Goal: Information Seeking & Learning: Compare options

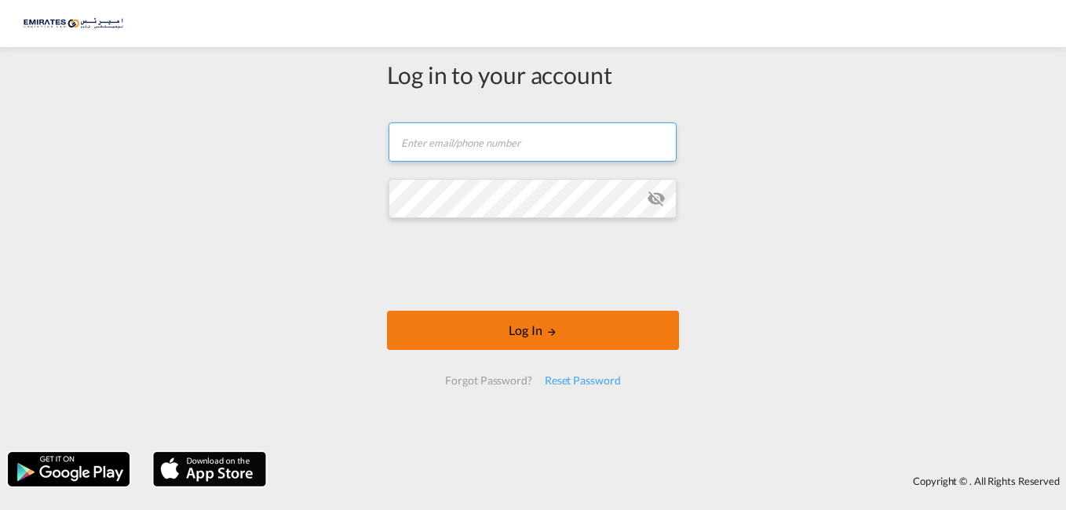
type input "[EMAIL_ADDRESS][DOMAIN_NAME]"
click at [473, 322] on button "Log In" at bounding box center [533, 330] width 292 height 39
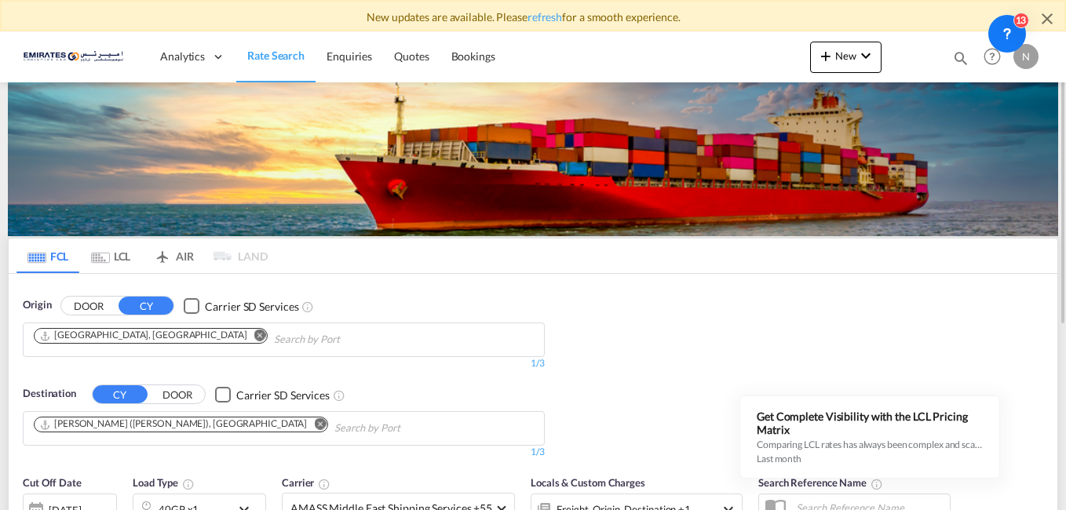
click at [314, 424] on md-icon "Remove" at bounding box center [320, 424] width 12 height 12
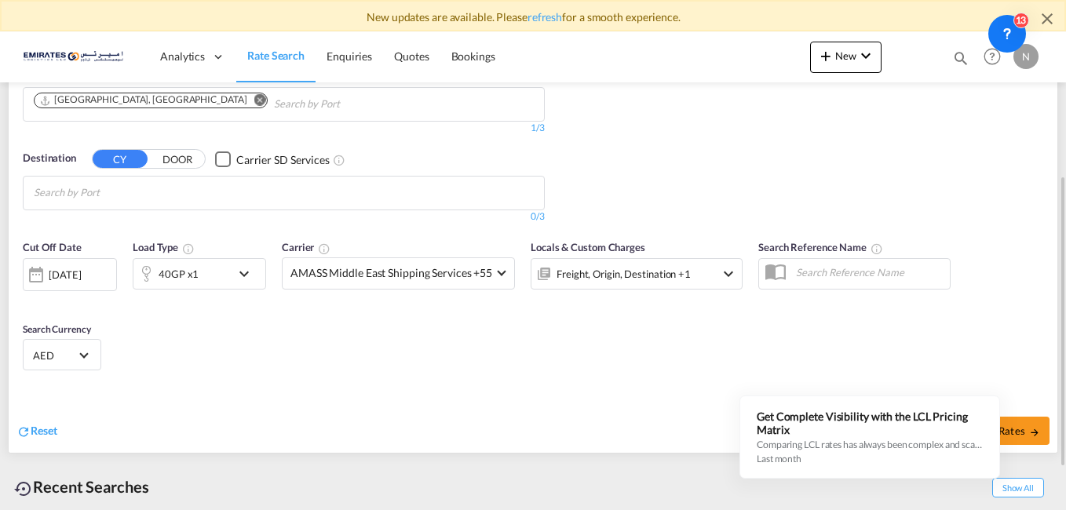
click at [245, 196] on body "New updates are available. Please refresh for a smooth experience. Analytics Da…" at bounding box center [533, 255] width 1066 height 510
click at [196, 194] on body "New updates are available. Please refresh for a smooth experience. Analytics Da…" at bounding box center [533, 255] width 1066 height 510
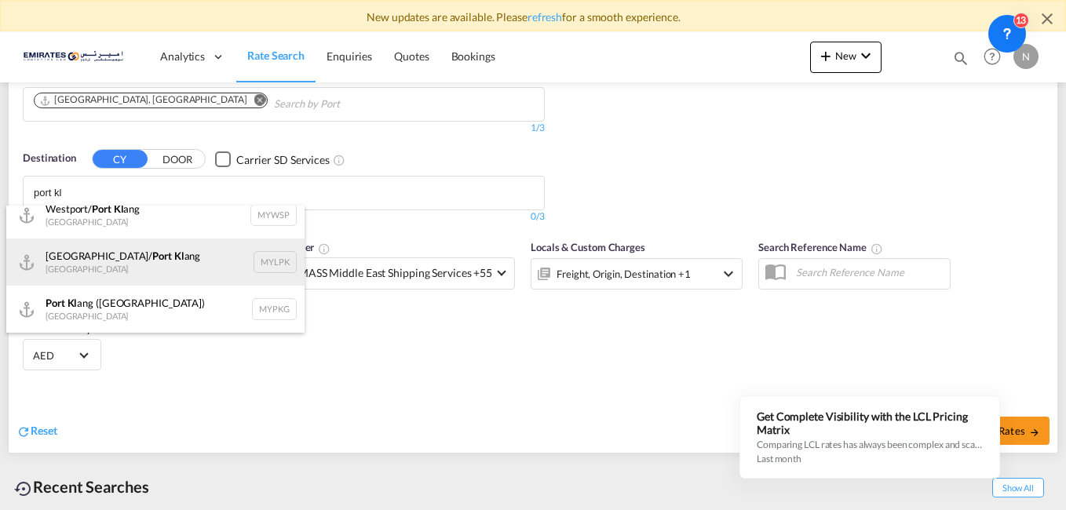
scroll to position [0, 0]
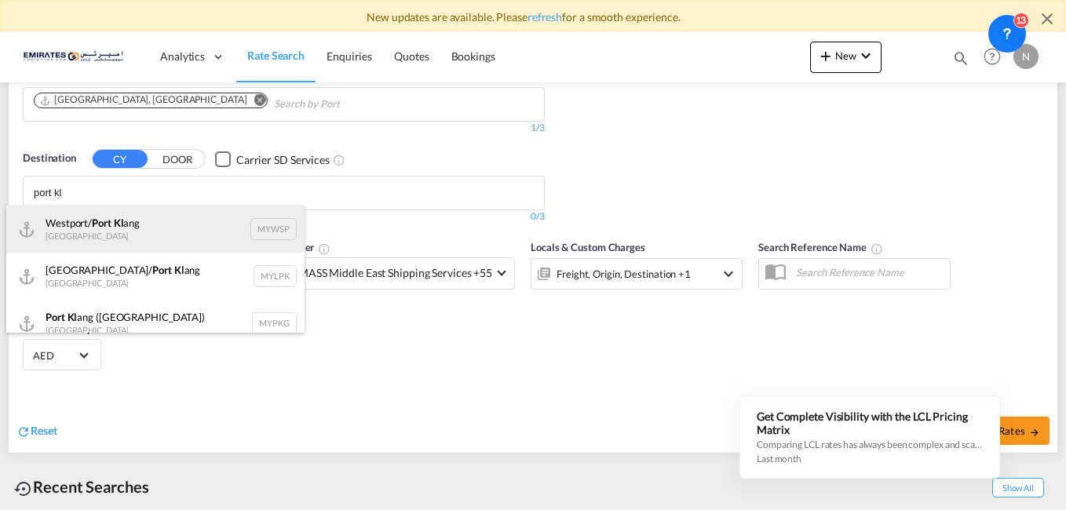
type input "port kl"
click at [167, 232] on div "[GEOGRAPHIC_DATA]/ [GEOGRAPHIC_DATA][PERSON_NAME] [GEOGRAPHIC_DATA] MYWSP" at bounding box center [155, 229] width 298 height 47
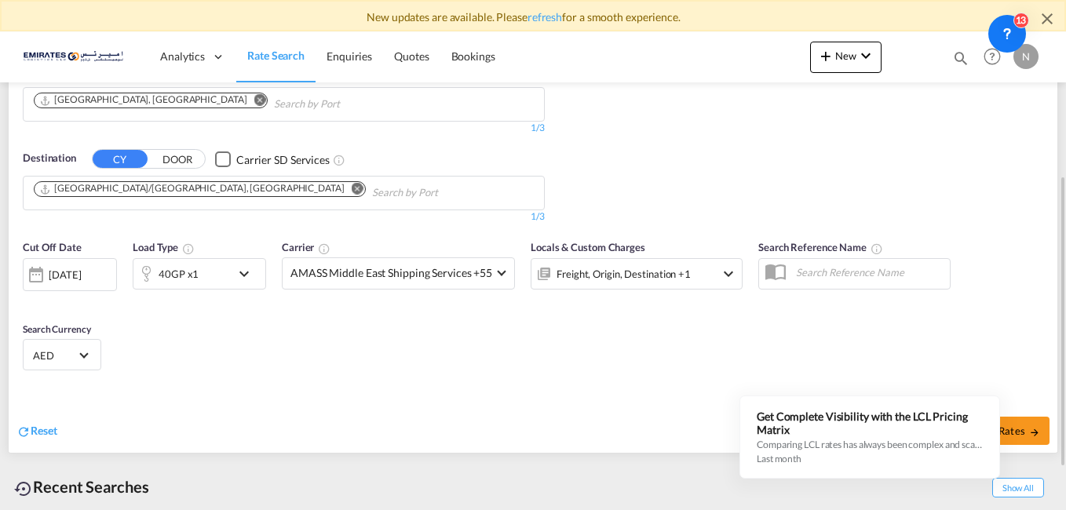
scroll to position [304, 0]
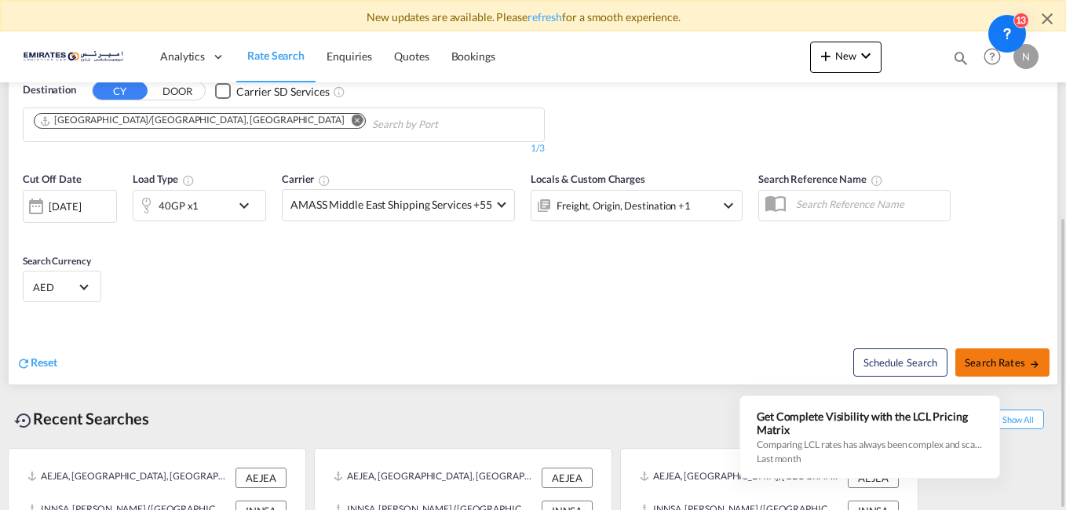
click at [974, 356] on span "Search Rates" at bounding box center [1002, 362] width 75 height 13
type input "AEJEA to MYWSP / [DATE]"
